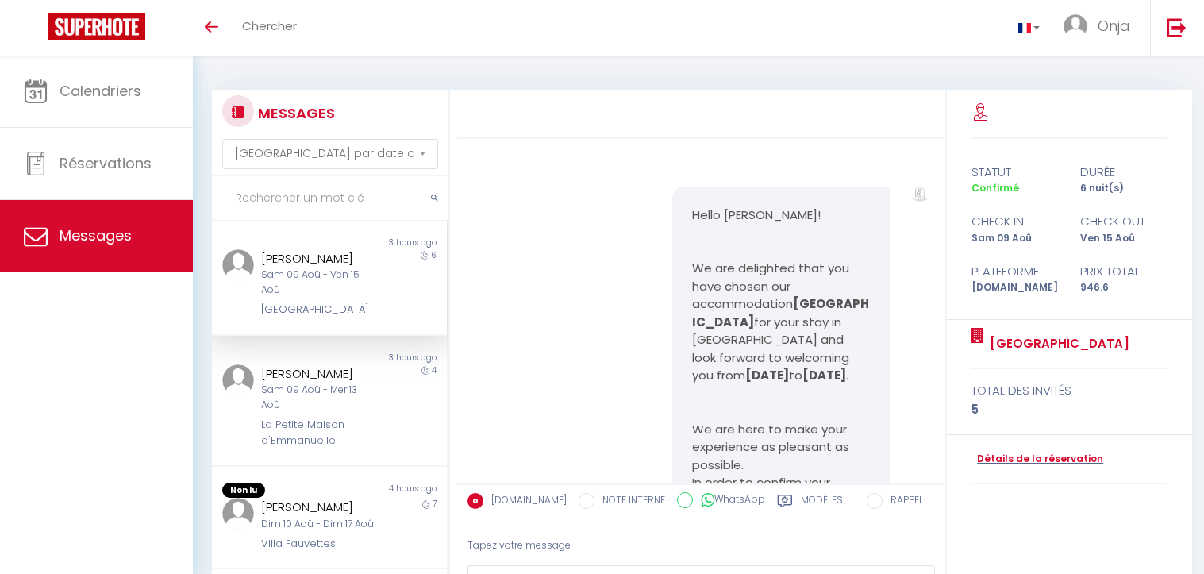
select select "message"
click at [296, 517] on div "Dim 10 Aoû - Dim 17 Aoû" at bounding box center [319, 524] width 116 height 15
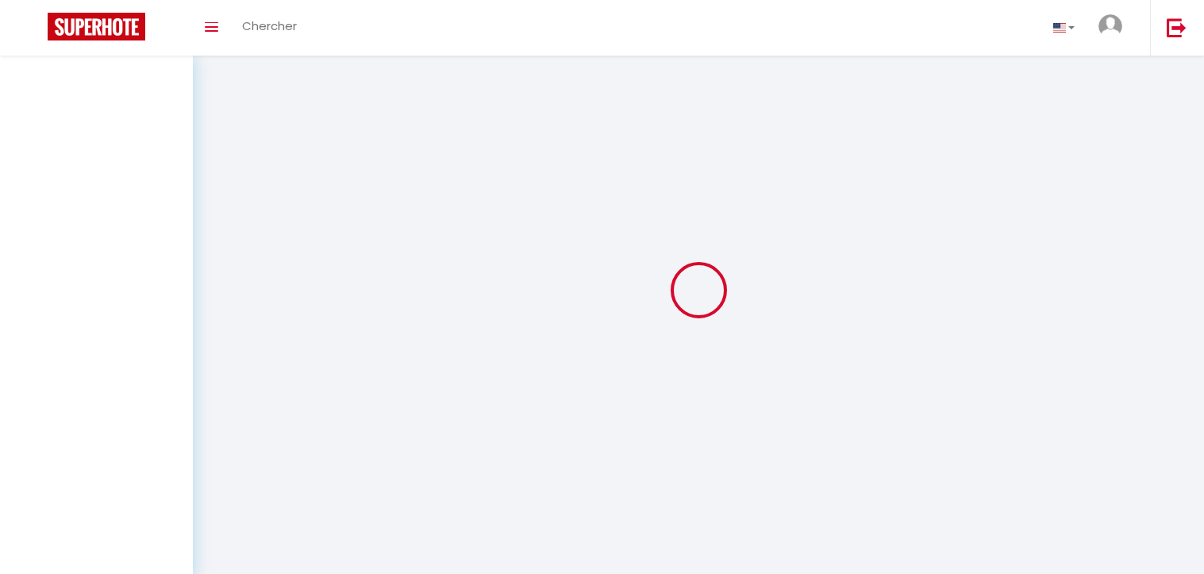
select select "message"
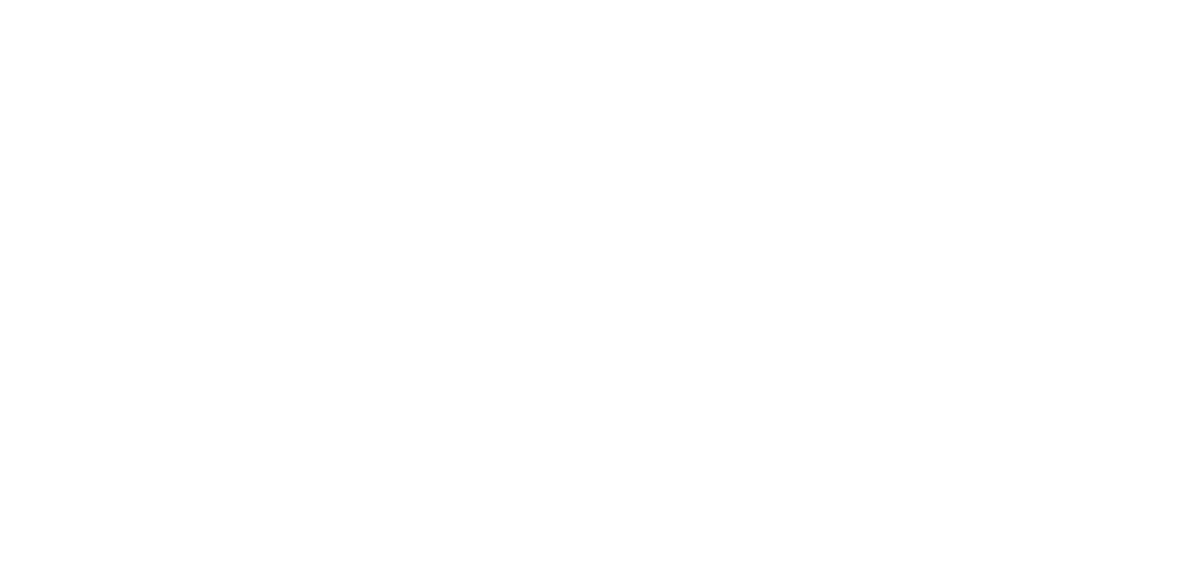
select select "message"
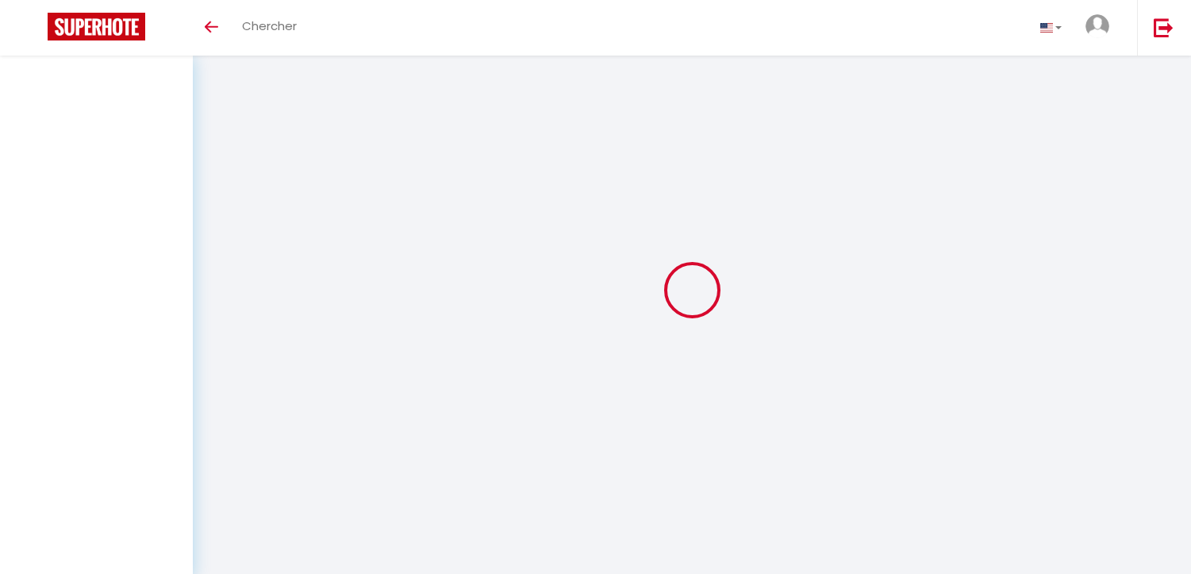
select select "message"
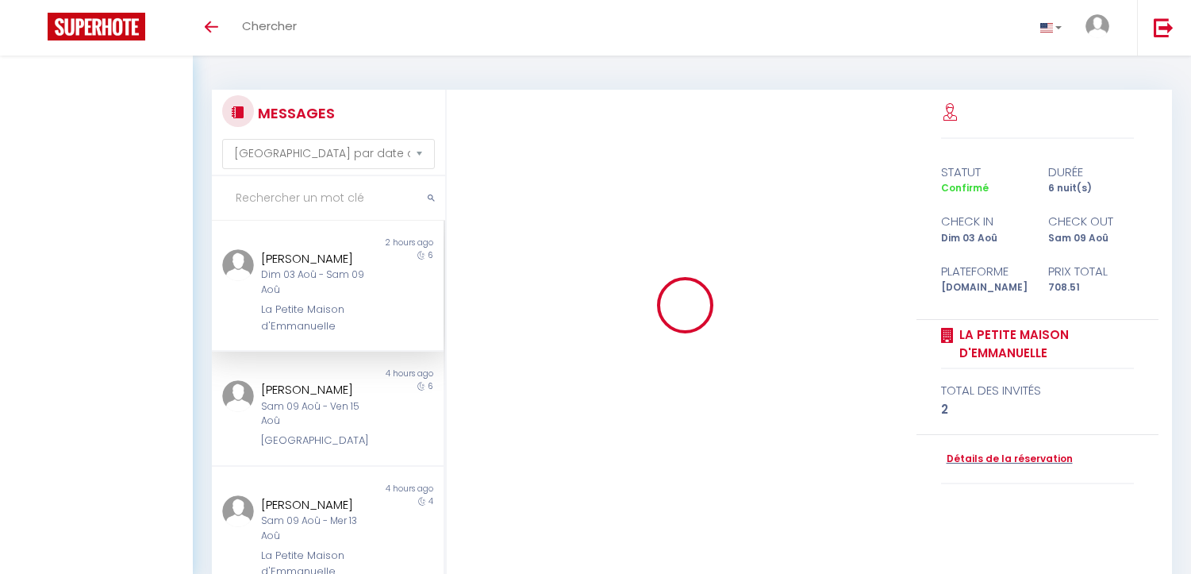
select select "message"
